Goal: Task Accomplishment & Management: Manage account settings

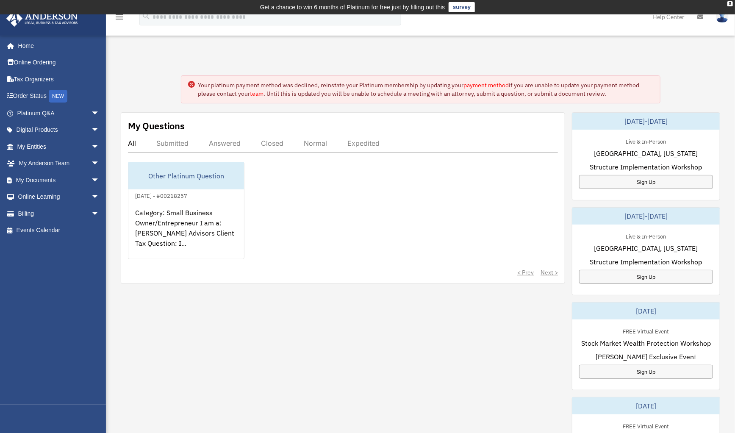
click at [474, 86] on link "payment method" at bounding box center [486, 85] width 45 height 8
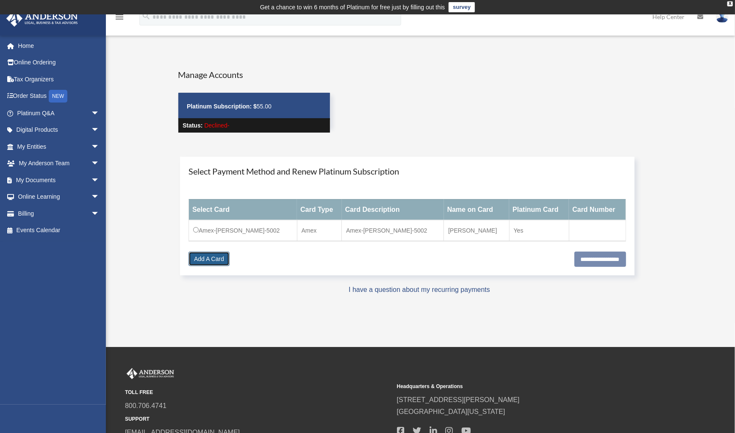
click at [212, 261] on link "Add A Card" at bounding box center [208, 258] width 41 height 14
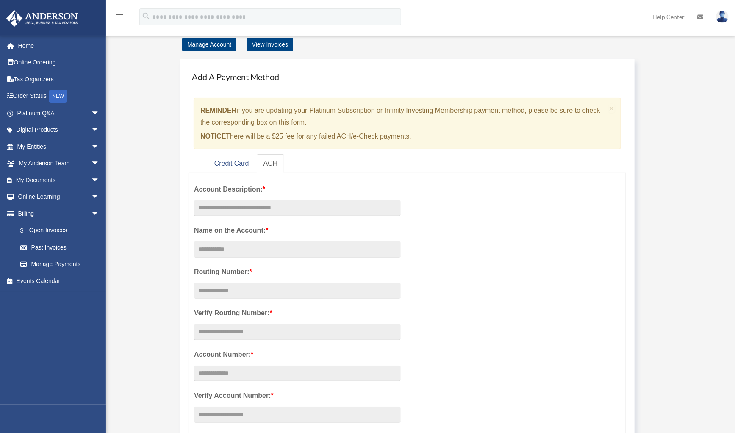
scroll to position [42, 0]
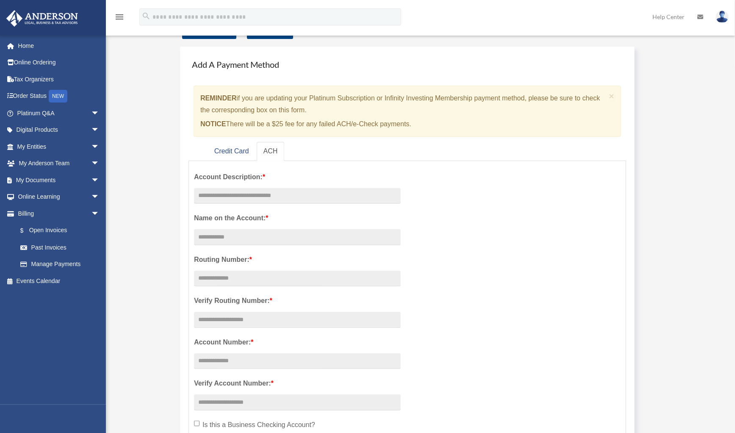
click at [276, 154] on link "ACH" at bounding box center [271, 151] width 28 height 19
click at [255, 197] on input "text" at bounding box center [297, 196] width 207 height 16
type input "**********"
click at [307, 234] on input "Account Description: *" at bounding box center [297, 237] width 207 height 16
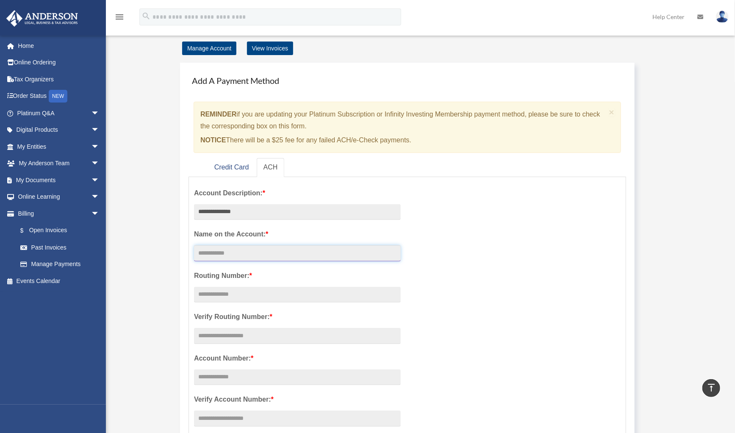
scroll to position [0, 0]
